Goal: Find specific page/section: Find specific page/section

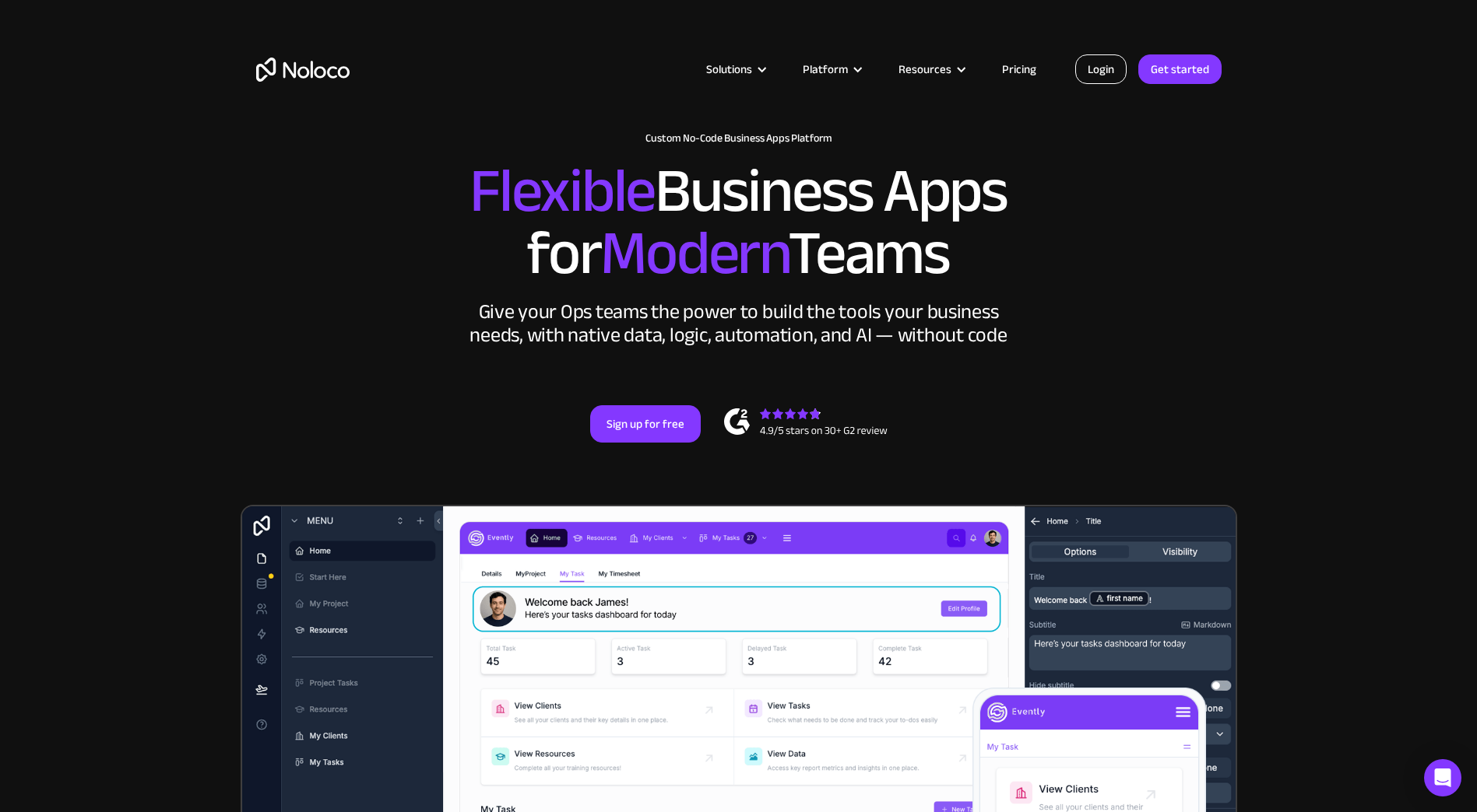
click at [1105, 71] on link "Login" at bounding box center [1100, 69] width 51 height 29
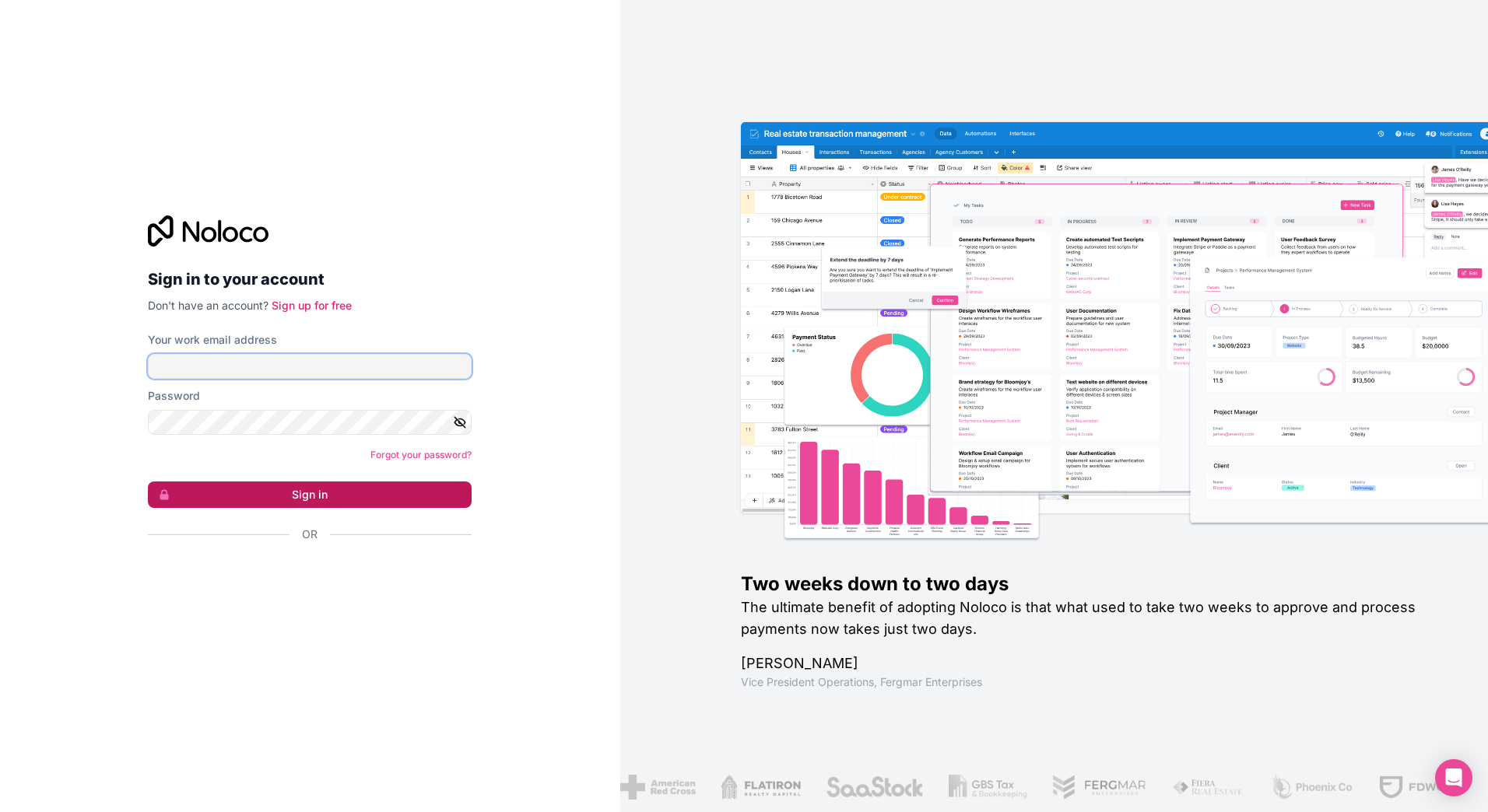
type input "marius@faehndrich.finance"
click at [355, 496] on button "Sign in" at bounding box center [309, 495] width 324 height 27
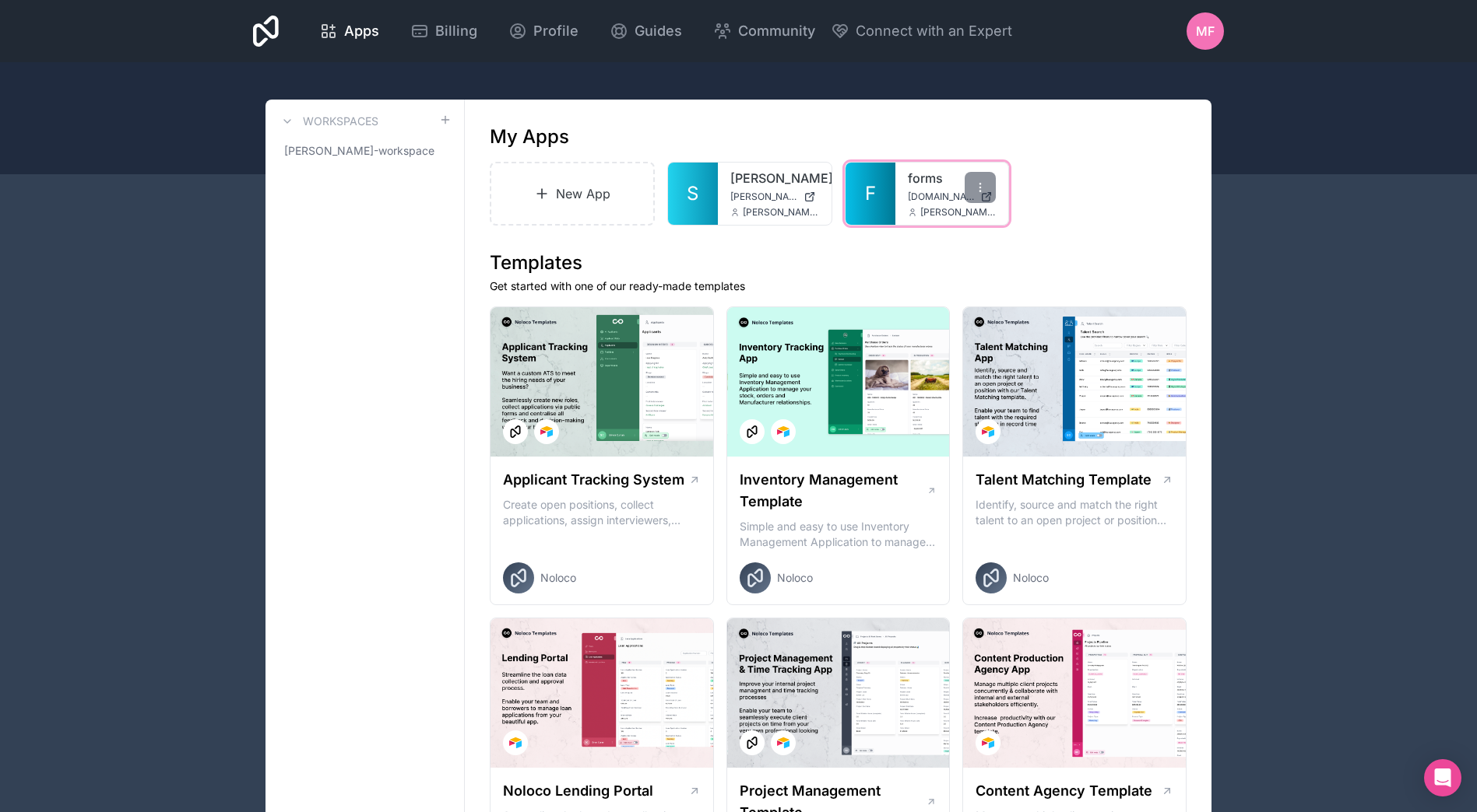
click at [926, 186] on link "forms" at bounding box center [951, 178] width 88 height 19
